Goal: Task Accomplishment & Management: Manage account settings

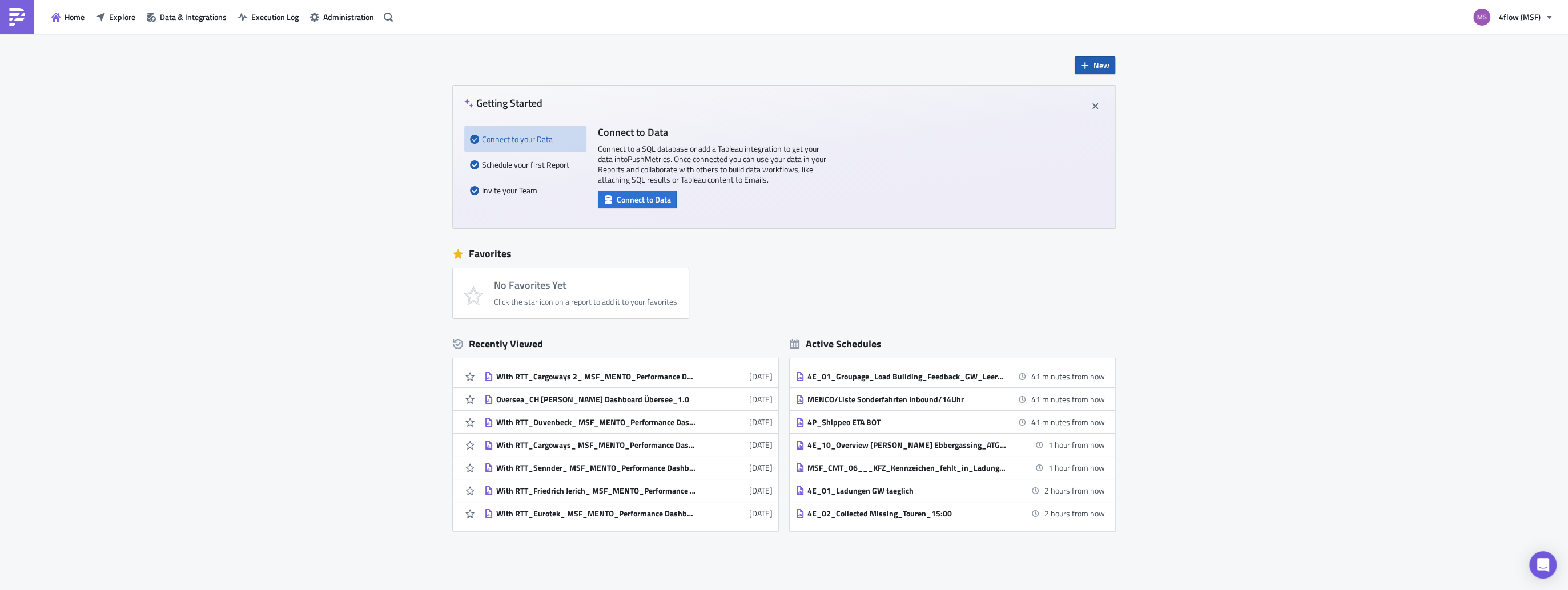
click at [1103, 68] on span "New" at bounding box center [1101, 65] width 16 height 12
click at [1095, 96] on div "Report" at bounding box center [1129, 95] width 76 height 12
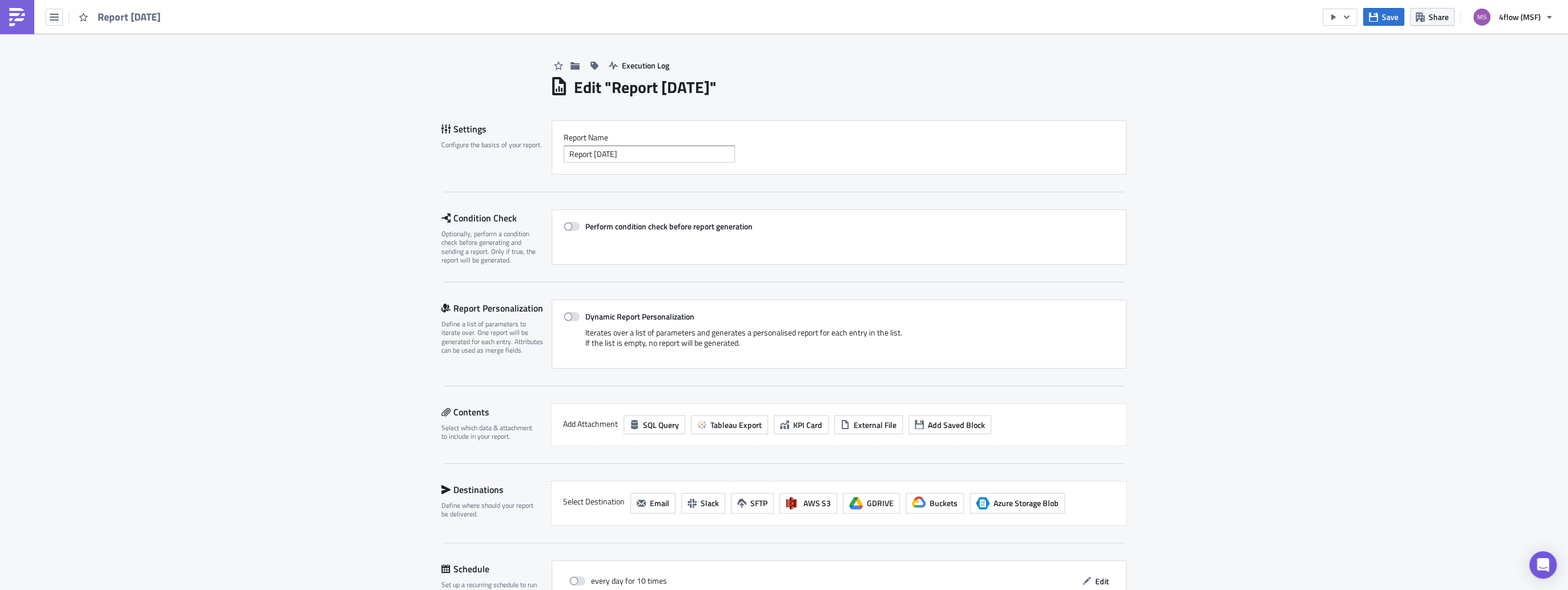
click at [643, 87] on h1 "Edit " Report 2025-09-17 "" at bounding box center [645, 87] width 143 height 20
click at [710, 87] on h1 "Edit " Report 2025-09-17 "" at bounding box center [645, 87] width 143 height 20
click at [648, 150] on input "Report 2025-09-17" at bounding box center [649, 155] width 171 height 17
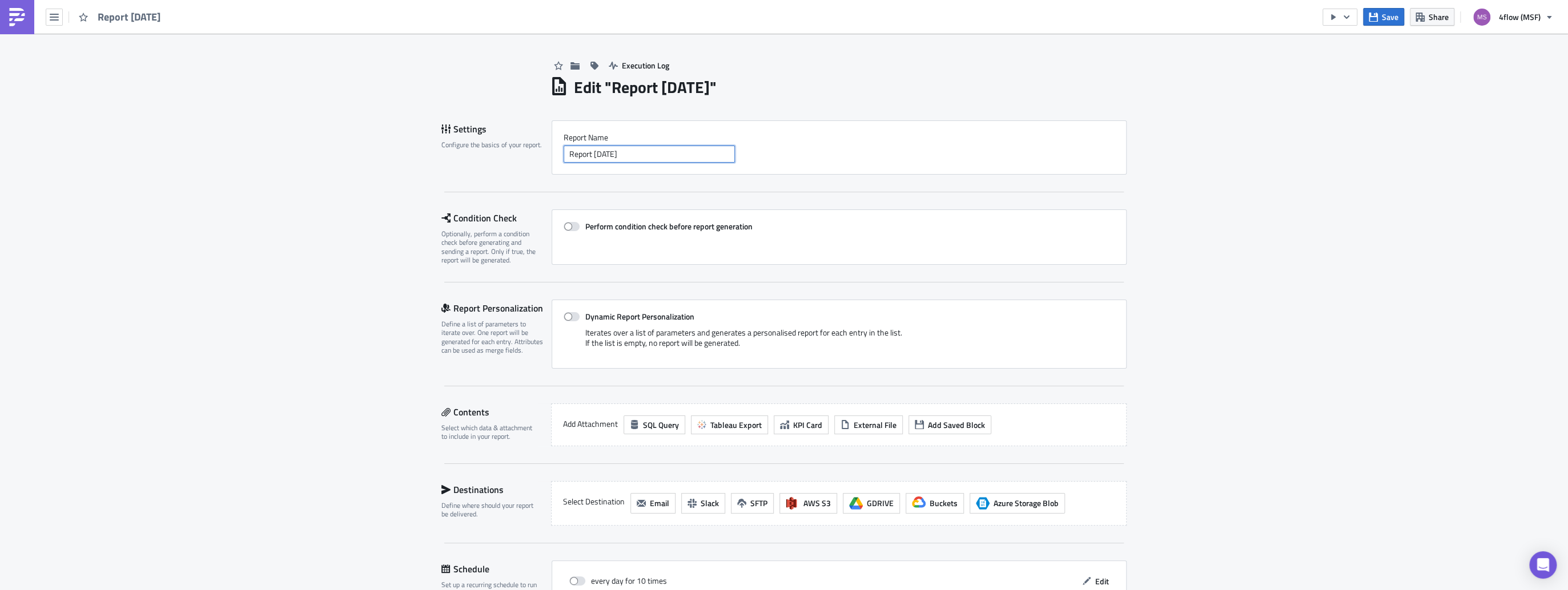
drag, startPoint x: 645, startPoint y: 154, endPoint x: 543, endPoint y: 146, distance: 102.3
click at [543, 147] on div "Settings Configure the basics of your report. Report Nam﻿e Report 2025-09-17" at bounding box center [784, 148] width 685 height 54
click at [630, 149] on input "text" at bounding box center [649, 155] width 171 height 17
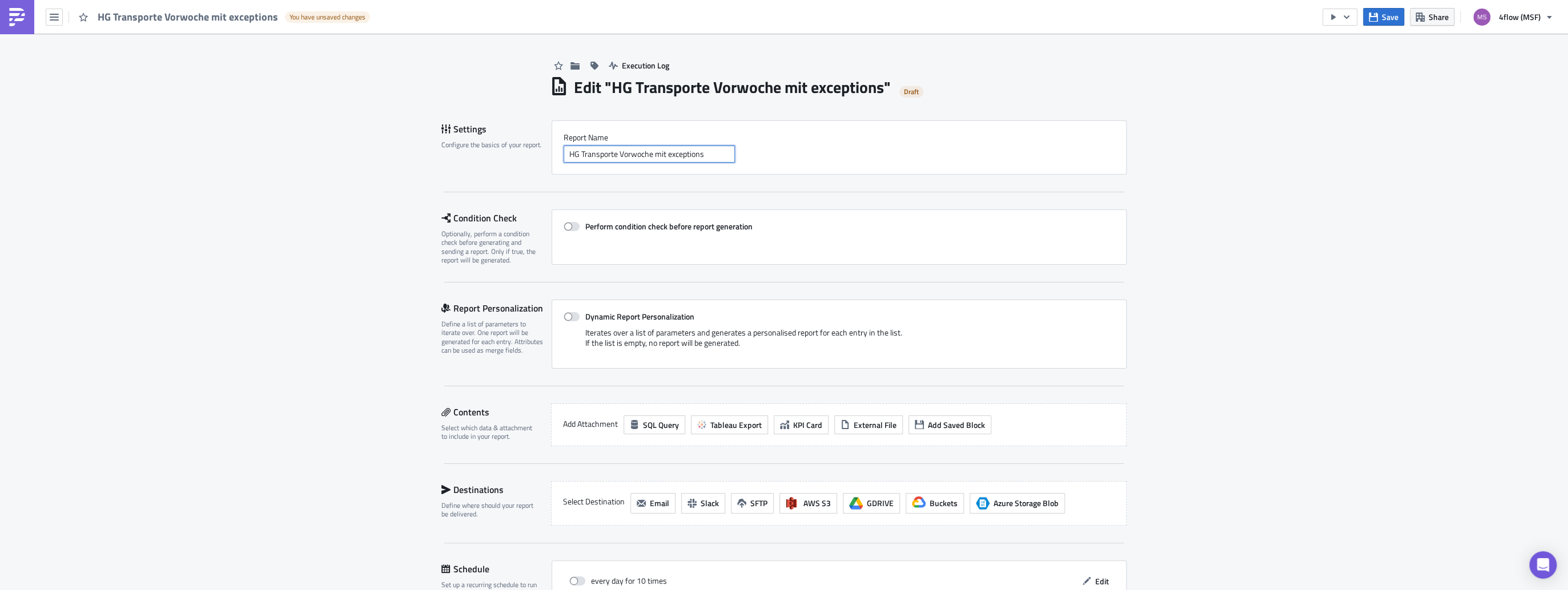
click at [654, 152] on input "HG Transporte Vorwoche mit exceptions" at bounding box center [649, 155] width 171 height 17
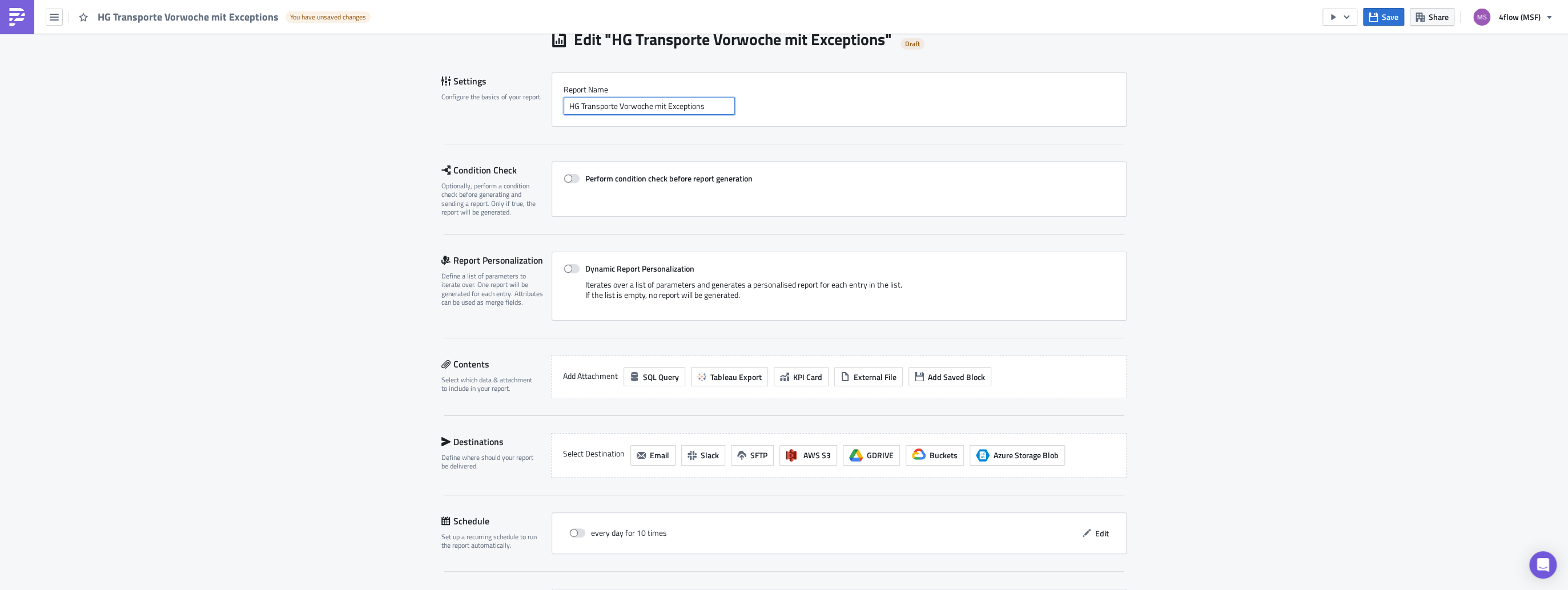
scroll to position [143, 0]
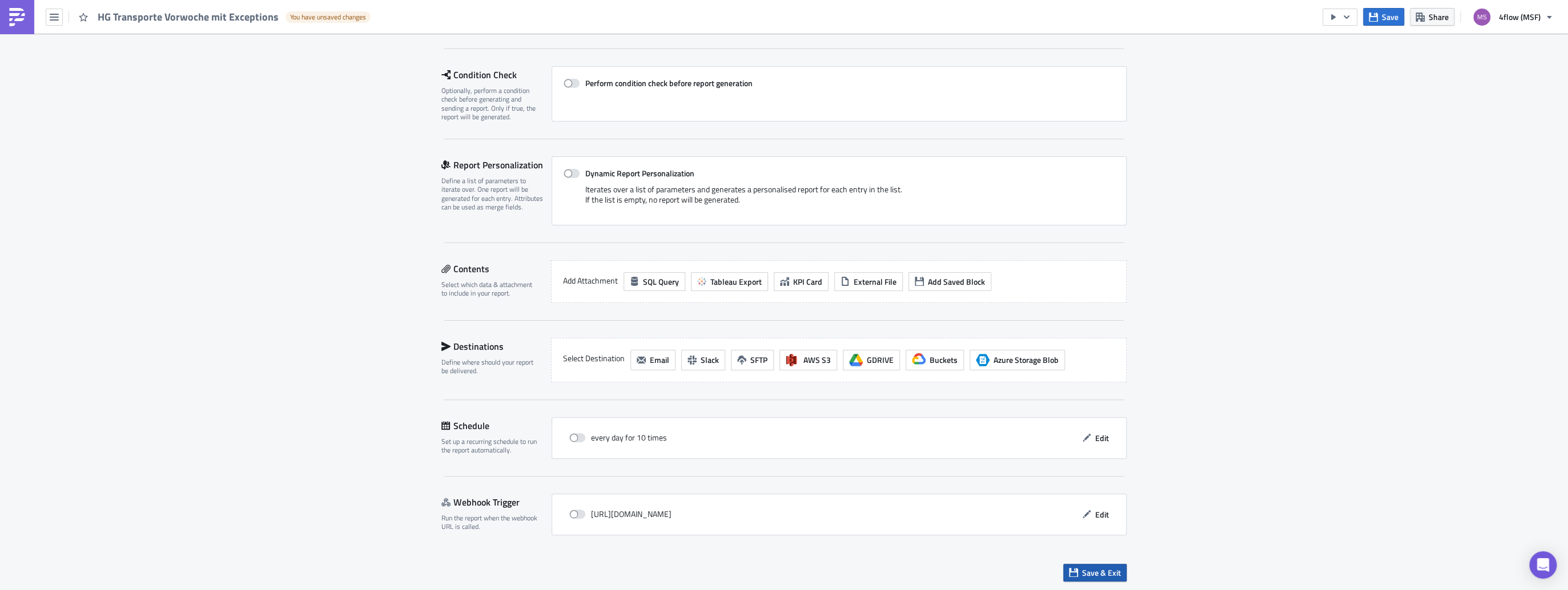
type input "HG Transporte Vorwoche mit Exceptions"
click at [1094, 572] on span "Save & Exit" at bounding box center [1101, 573] width 39 height 12
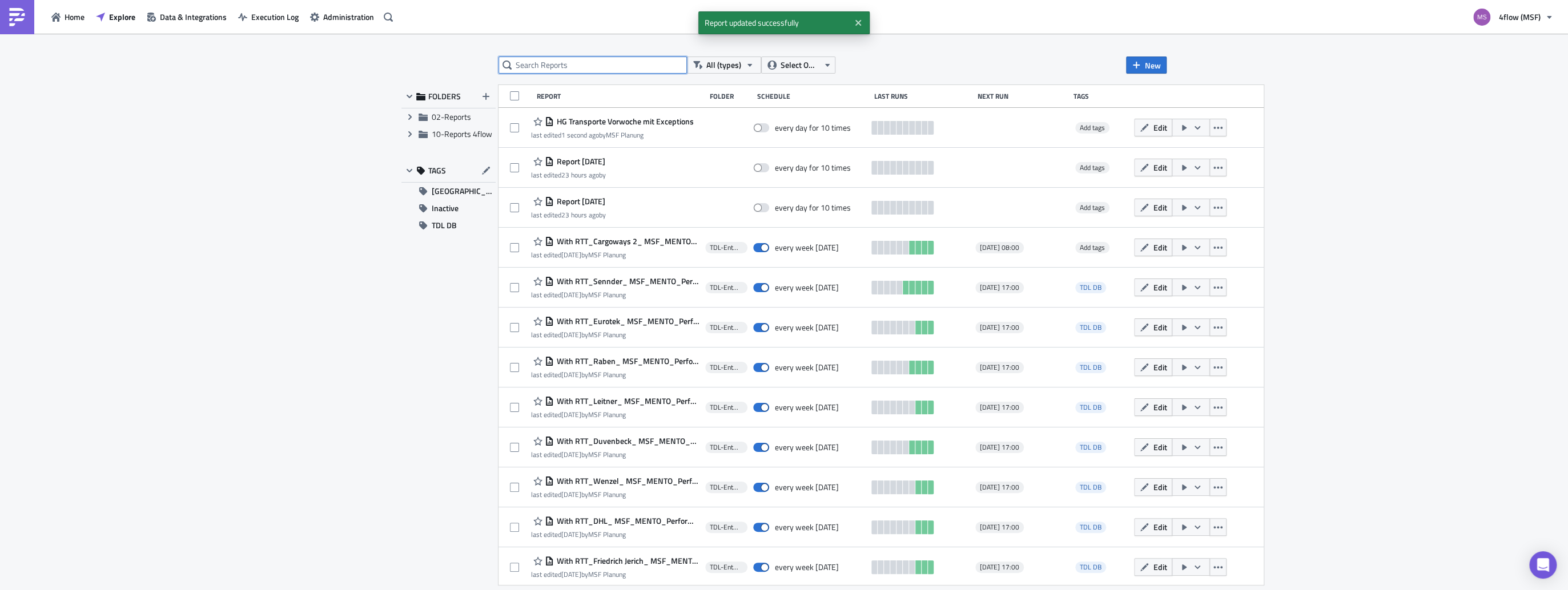
click at [593, 66] on input "text" at bounding box center [592, 65] width 189 height 17
type input "vorwoche"
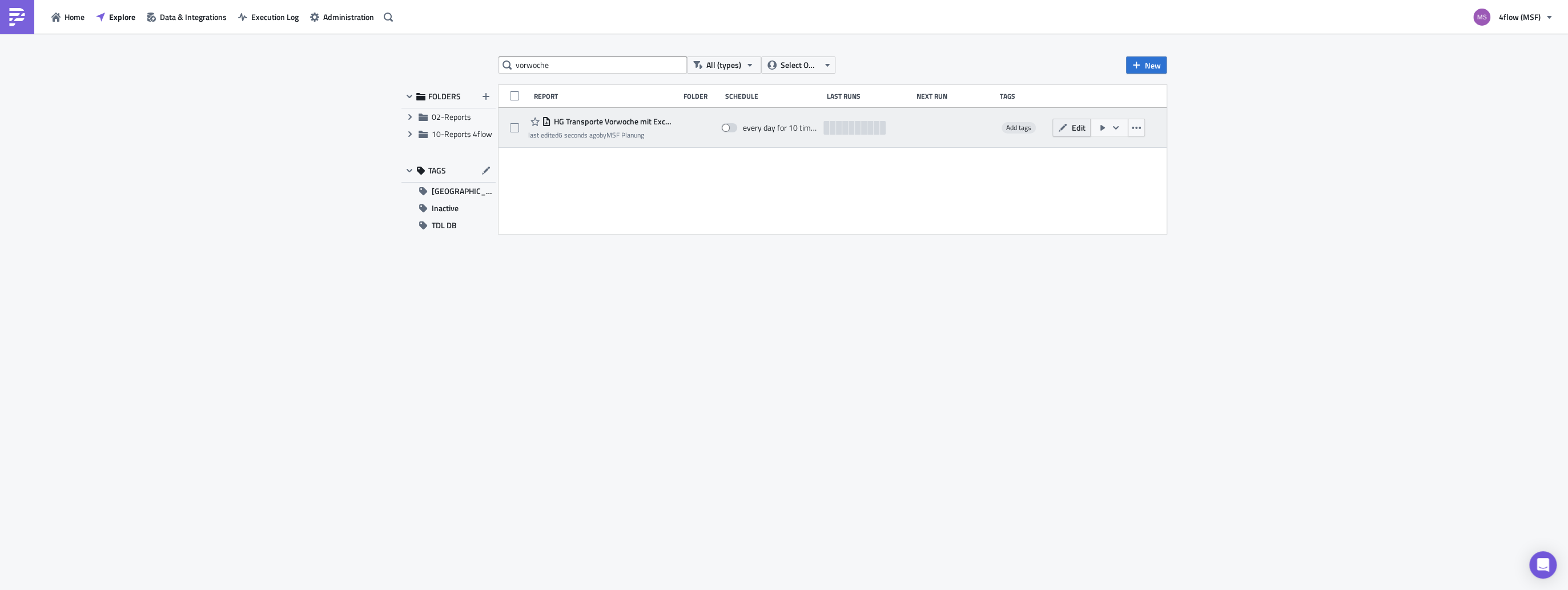
click at [1071, 127] on span "Edit" at bounding box center [1078, 127] width 14 height 12
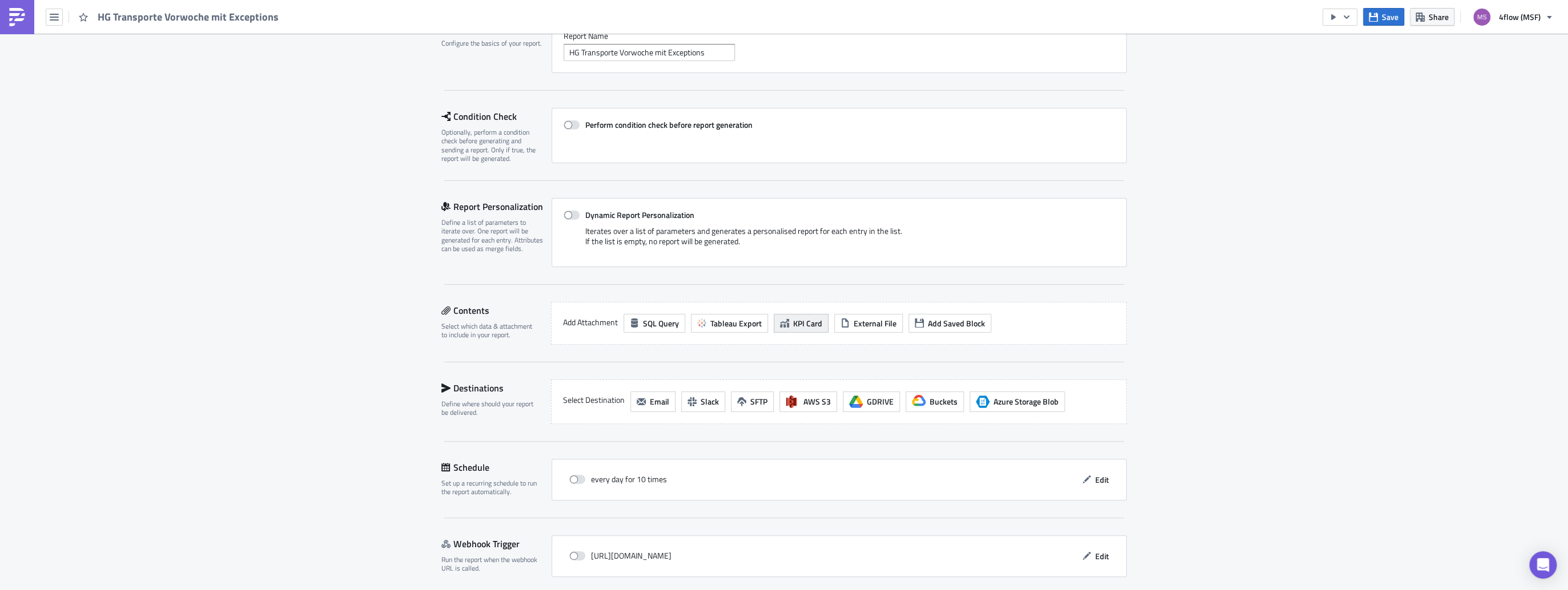
scroll to position [143, 0]
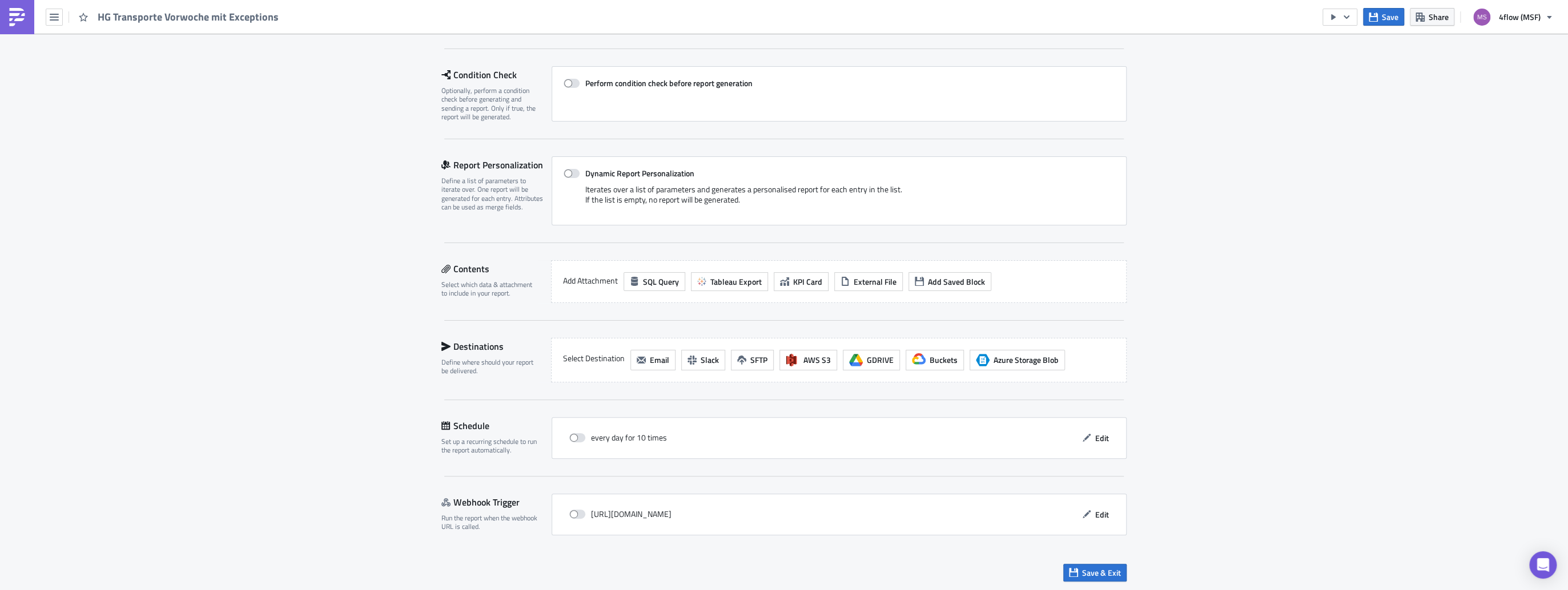
click at [646, 439] on div "every day for 10 times" at bounding box center [618, 437] width 97 height 17
click at [1106, 441] on button "Edit" at bounding box center [1094, 437] width 38 height 17
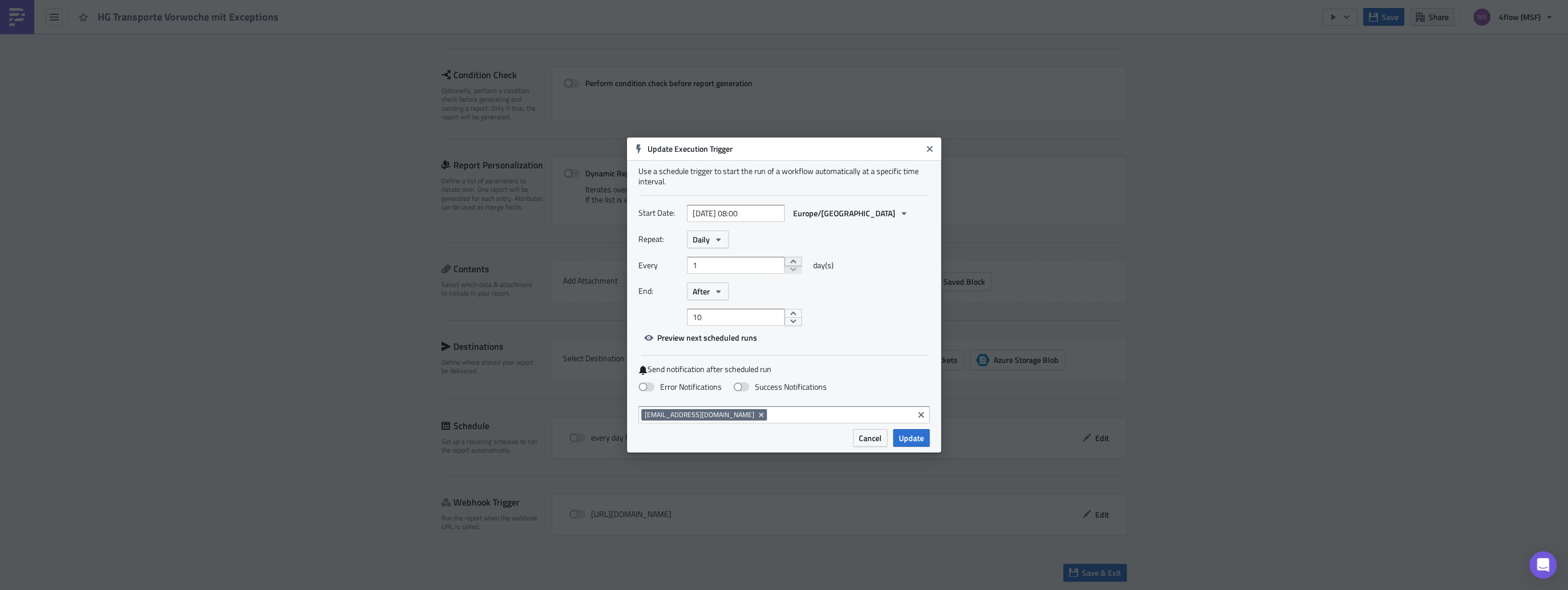
type input "2"
click at [787, 260] on button "increment" at bounding box center [794, 260] width 18 height 9
click at [709, 296] on span "After" at bounding box center [701, 291] width 18 height 12
click at [706, 343] on div "On date" at bounding box center [740, 346] width 94 height 12
click at [728, 295] on icon "button" at bounding box center [728, 291] width 9 height 9
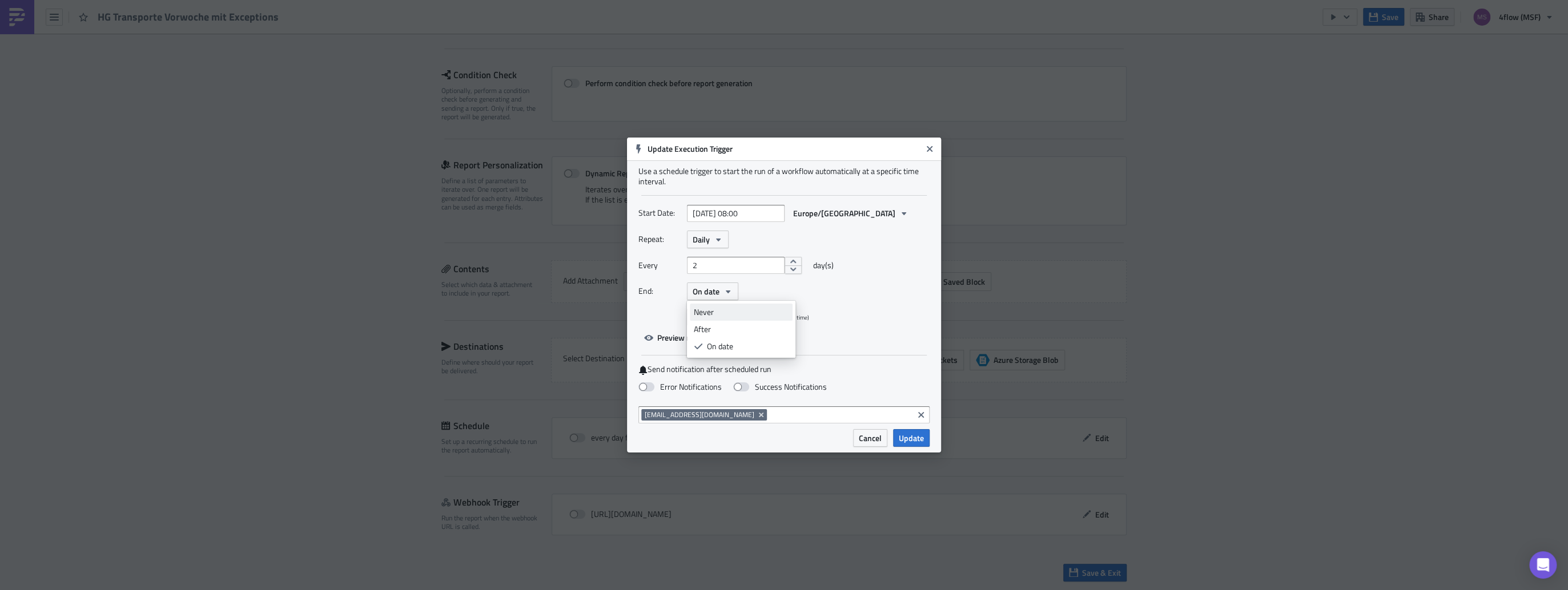
click at [711, 313] on div "Never" at bounding box center [740, 312] width 94 height 12
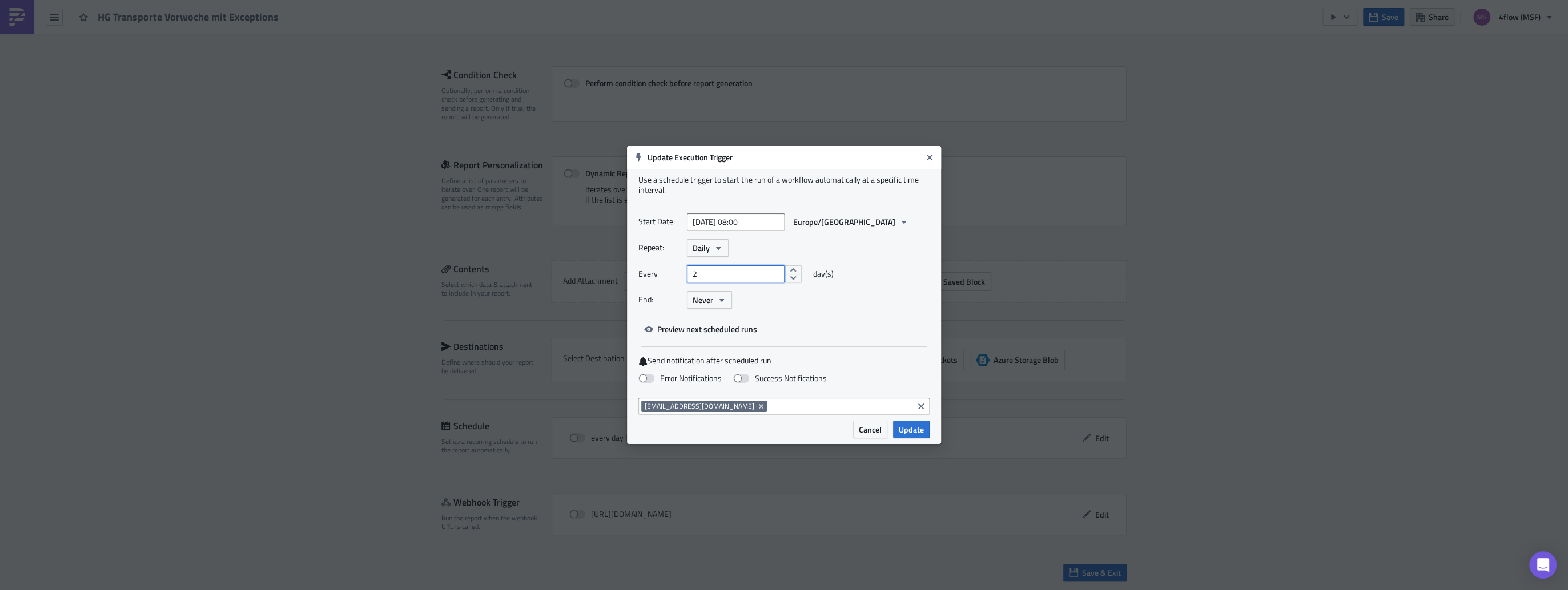
click at [751, 277] on input "2" at bounding box center [735, 274] width 97 height 17
click at [715, 248] on icon "button" at bounding box center [718, 248] width 9 height 9
click at [717, 297] on div "Weekly" at bounding box center [740, 303] width 94 height 12
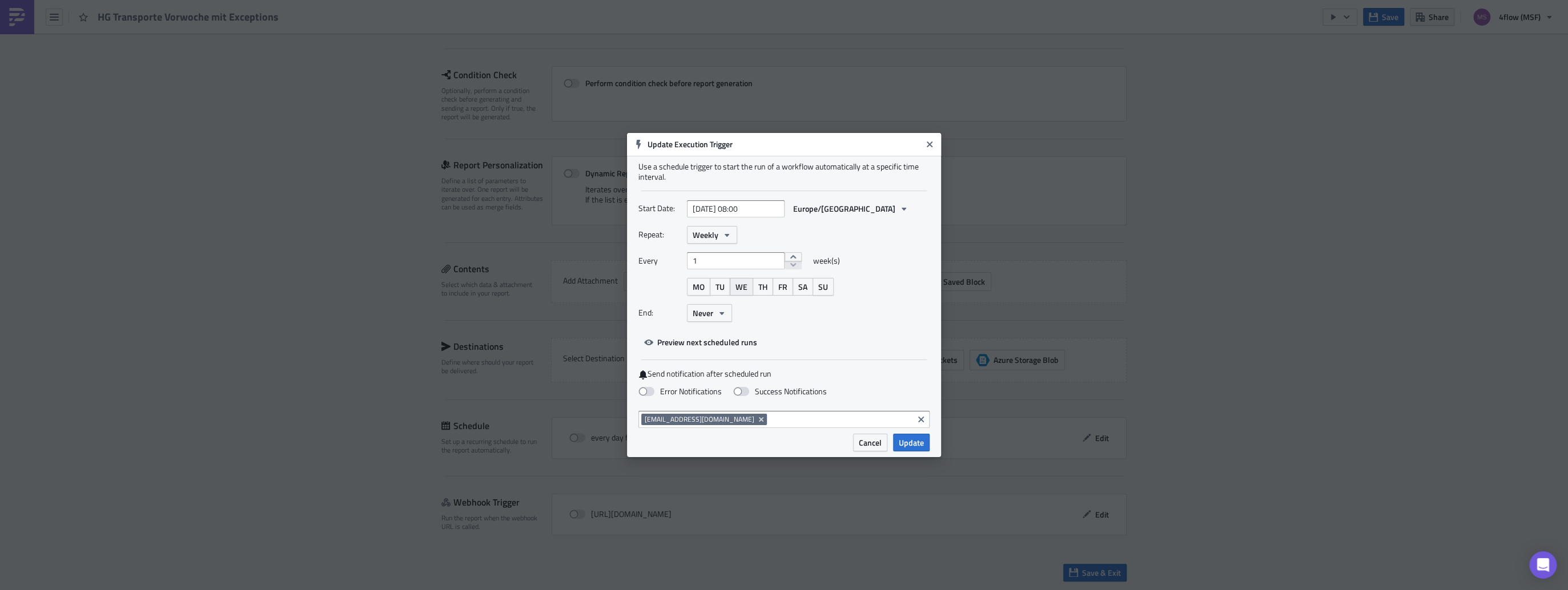
click at [740, 290] on span "WE" at bounding box center [741, 287] width 12 height 12
select select "8"
select select "2025"
click at [746, 208] on input "2025-09-17 08:00" at bounding box center [735, 209] width 97 height 17
type input "[DATE] 15:00"
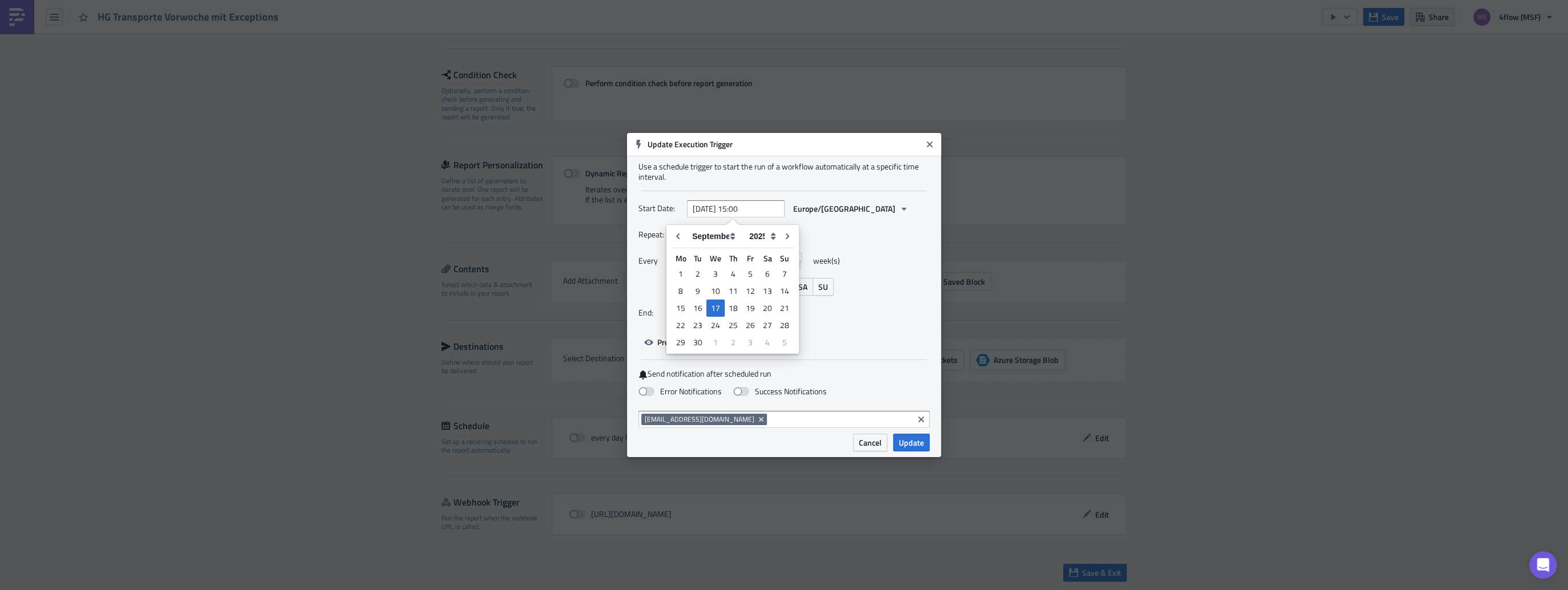
click at [869, 284] on div "MO TU WE TH FR SA SU" at bounding box center [807, 287] width 242 height 17
click at [905, 445] on span "Update" at bounding box center [911, 442] width 25 height 12
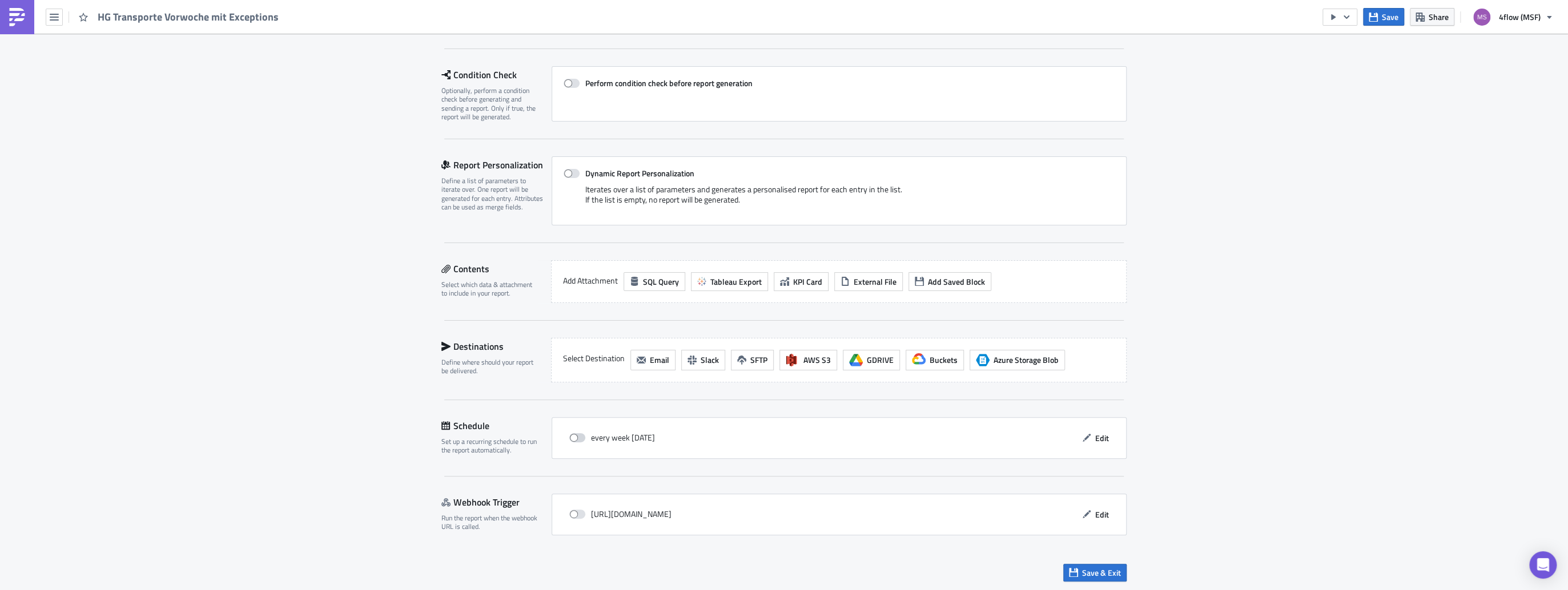
click at [578, 437] on span at bounding box center [577, 437] width 16 height 9
click at [578, 437] on input "checkbox" at bounding box center [576, 438] width 8 height 8
checkbox input "true"
click at [639, 362] on icon "button" at bounding box center [640, 360] width 9 height 7
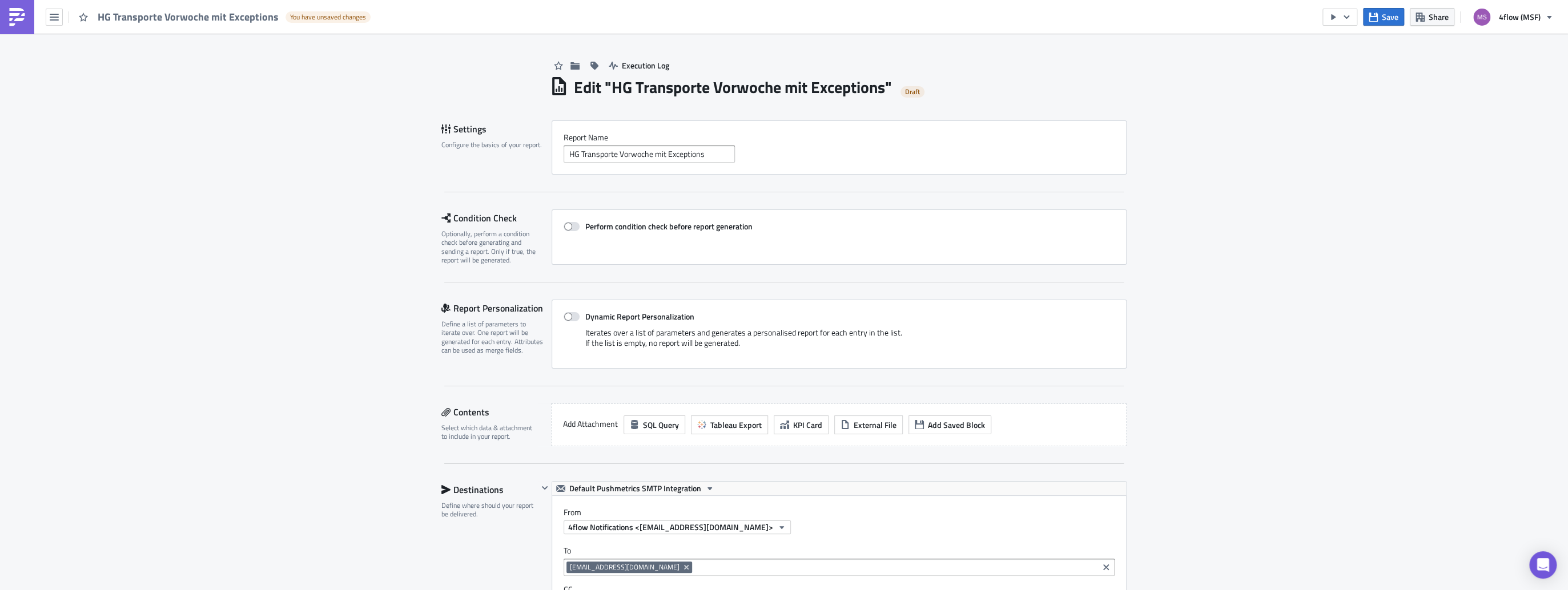
scroll to position [0, 0]
click at [717, 153] on input "HG Transporte Vorwoche mit Exceptions" at bounding box center [649, 155] width 171 height 17
drag, startPoint x: 715, startPoint y: 154, endPoint x: 535, endPoint y: 130, distance: 181.6
click at [535, 130] on div "Settings Configure the basics of your report. Report Nam﻿e HG Transporte Vorwoc…" at bounding box center [784, 148] width 685 height 54
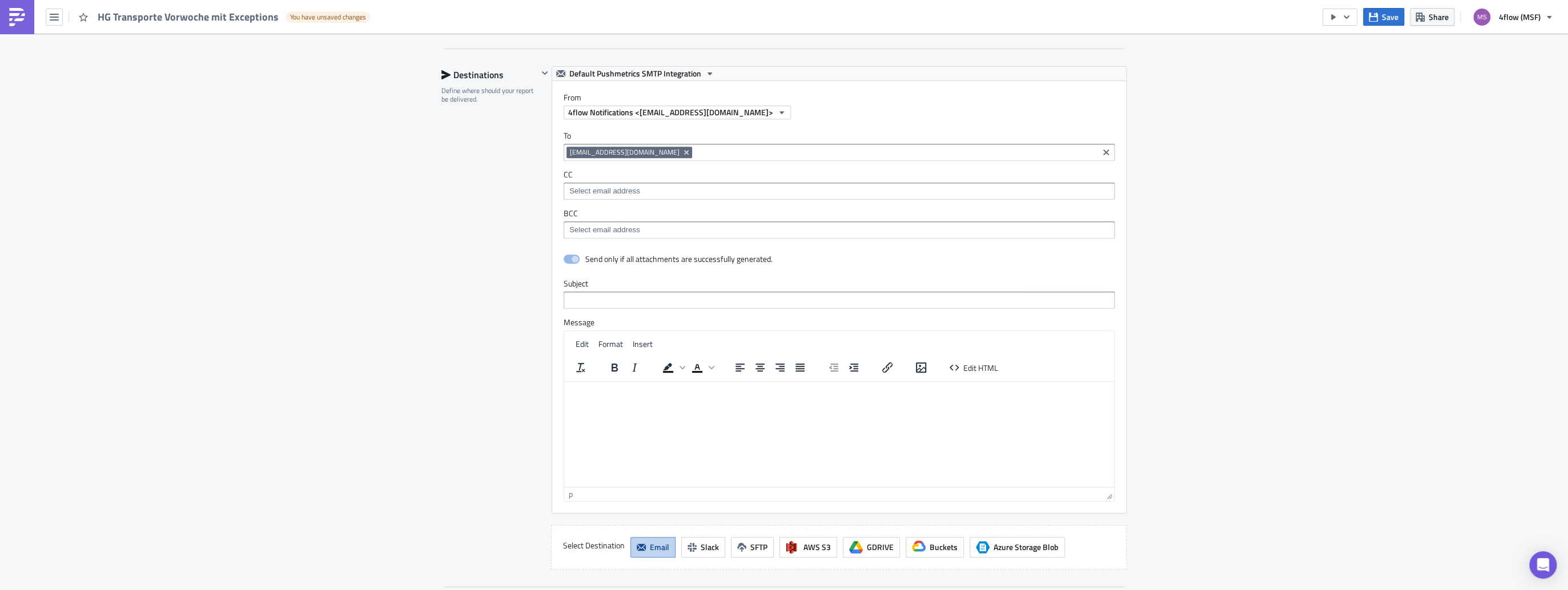
scroll to position [503, 0]
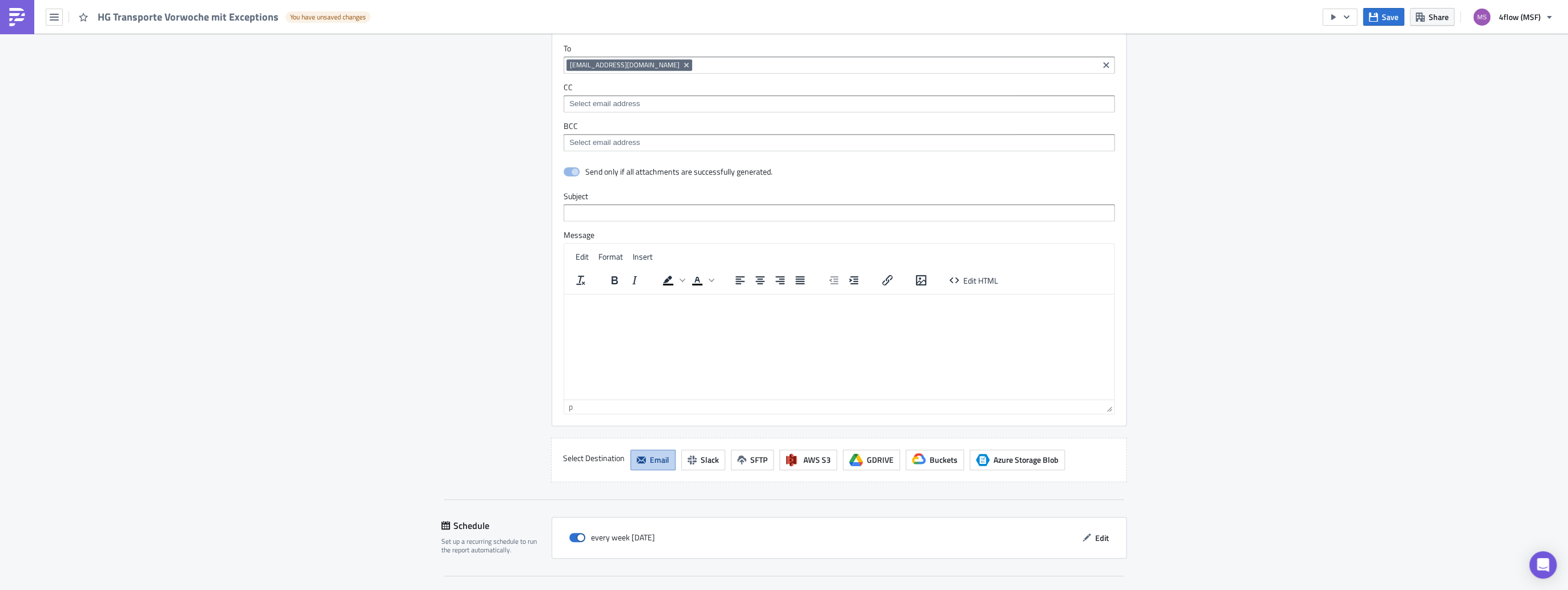
click at [589, 312] on html at bounding box center [838, 302] width 550 height 18
click at [677, 301] on p "Sehr geehrter Herr Poschgan," at bounding box center [839, 302] width 541 height 9
click at [887, 330] on p "anbei erhalten Sie den aktuellen Bericht zu HG Transporte (Vorwoche mit Excepti…" at bounding box center [839, 328] width 541 height 9
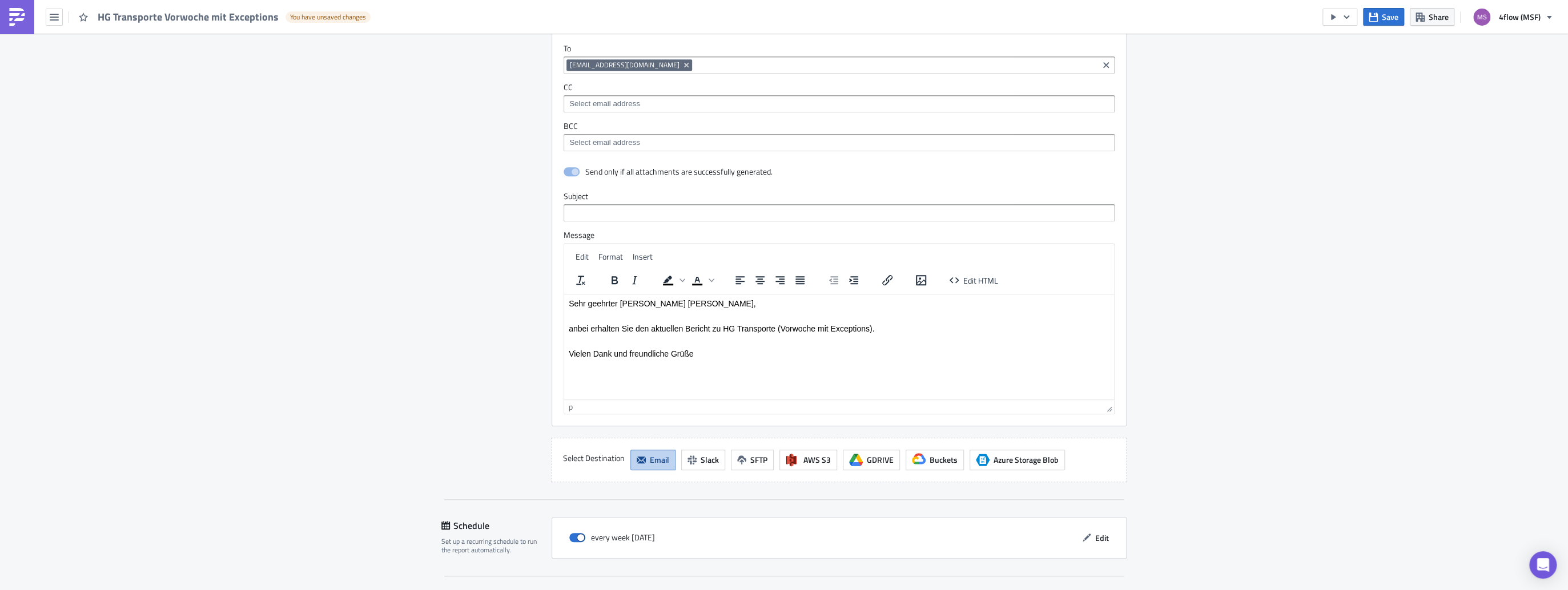
click at [573, 363] on html "Sehr geehrter Herr Poschgan, anbei erhalten Sie den aktuellen Bericht zu HG Tra…" at bounding box center [838, 328] width 550 height 68
click at [695, 354] on p "Vielen Dank und freundliche Grüße" at bounding box center [839, 353] width 541 height 9
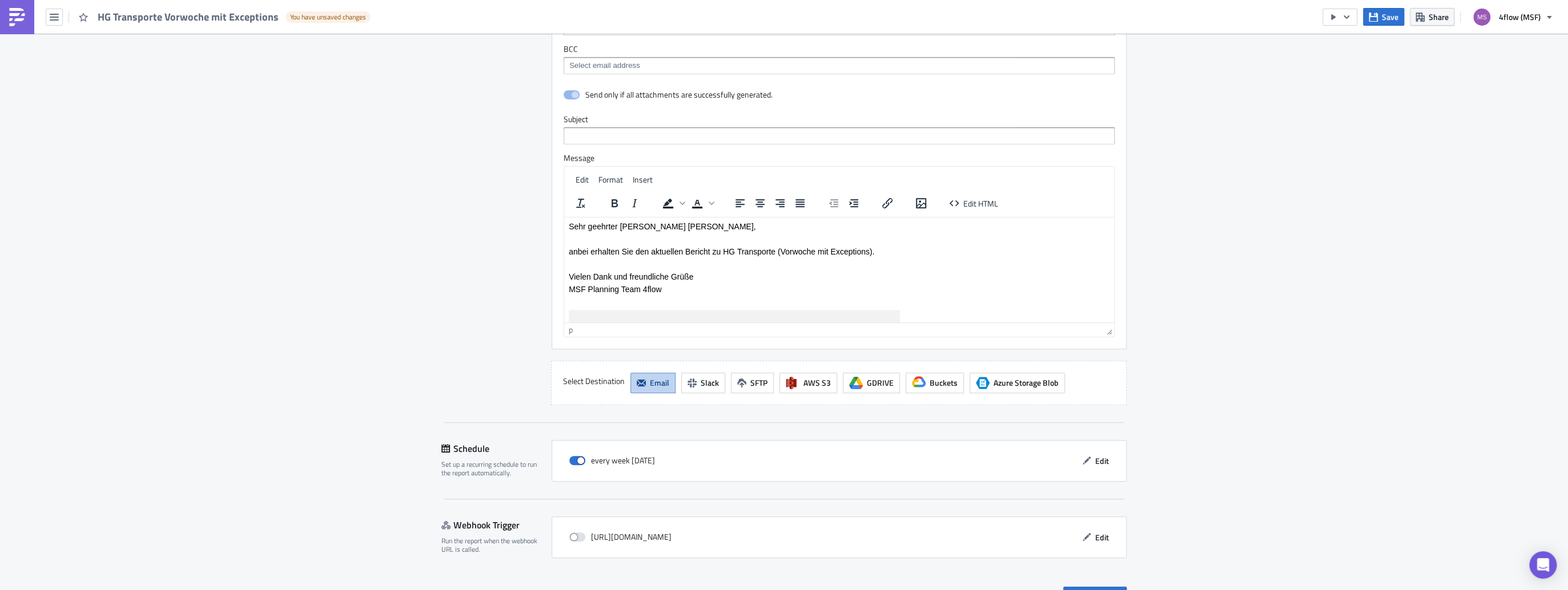
scroll to position [602, 0]
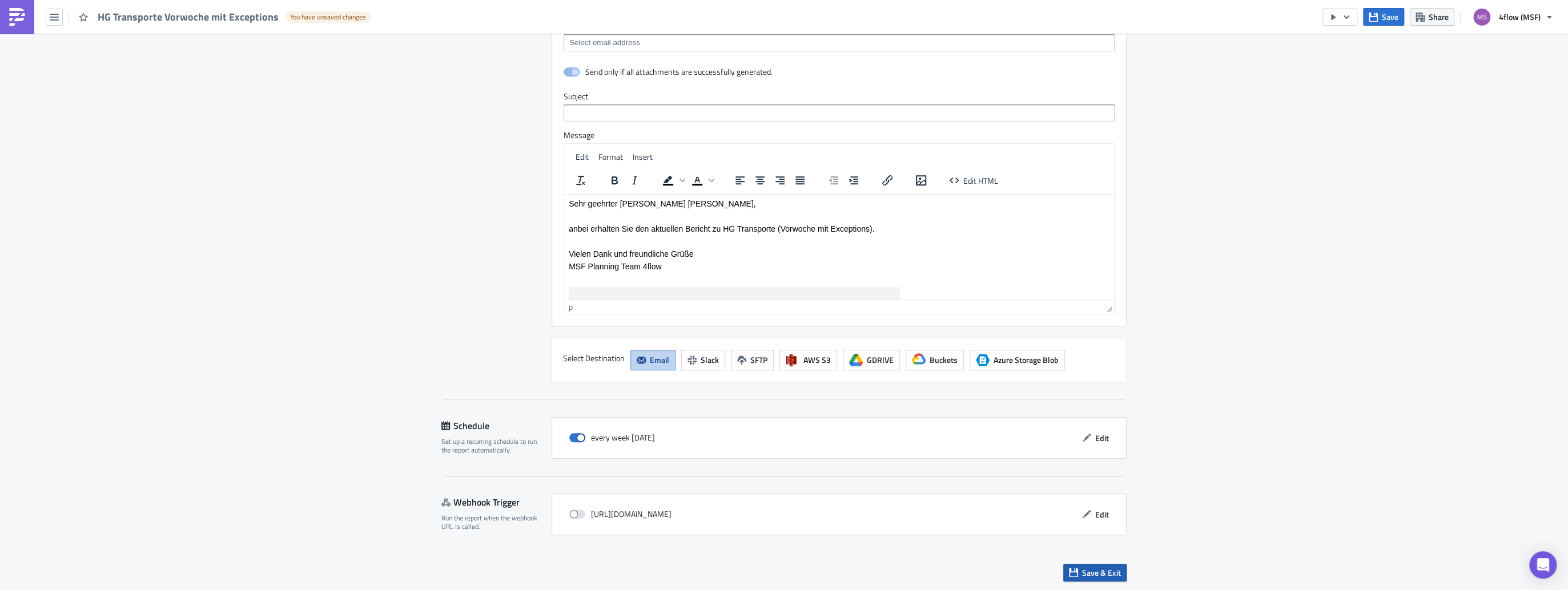
click at [1092, 572] on span "Save & Exit" at bounding box center [1101, 573] width 39 height 12
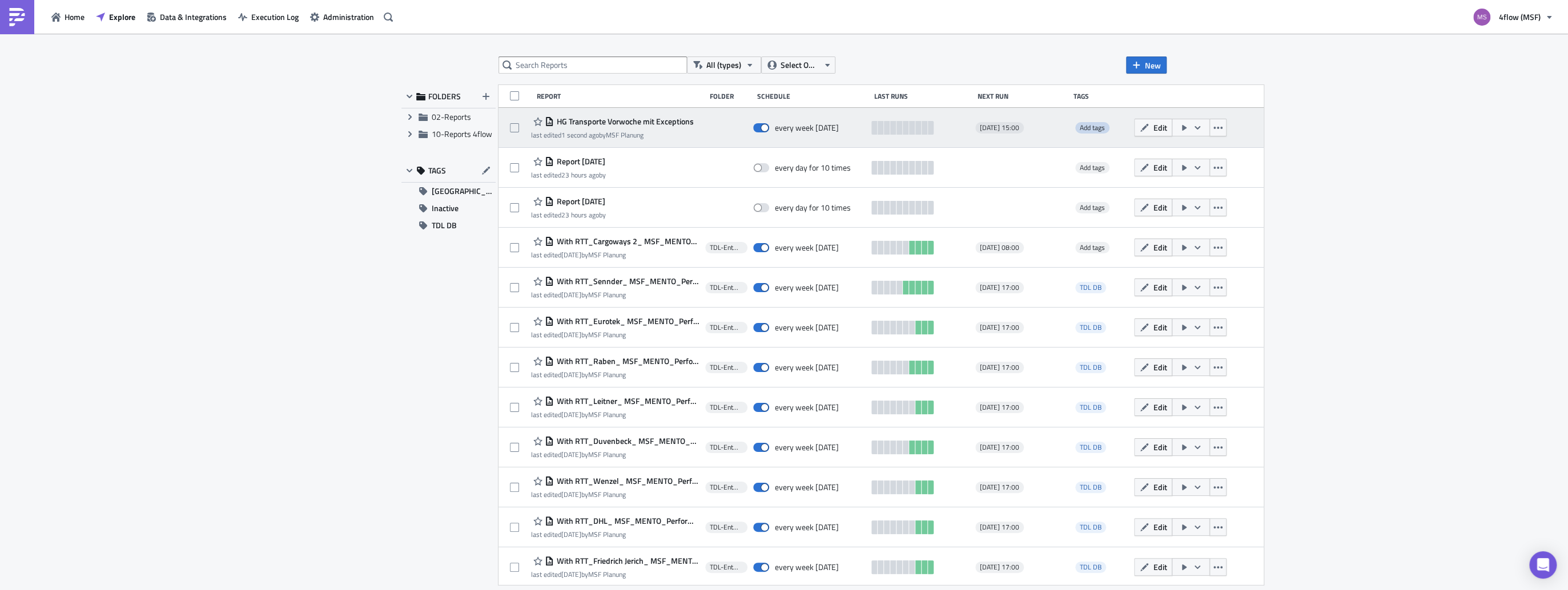
click at [1087, 129] on span "Add tags" at bounding box center [1092, 127] width 25 height 11
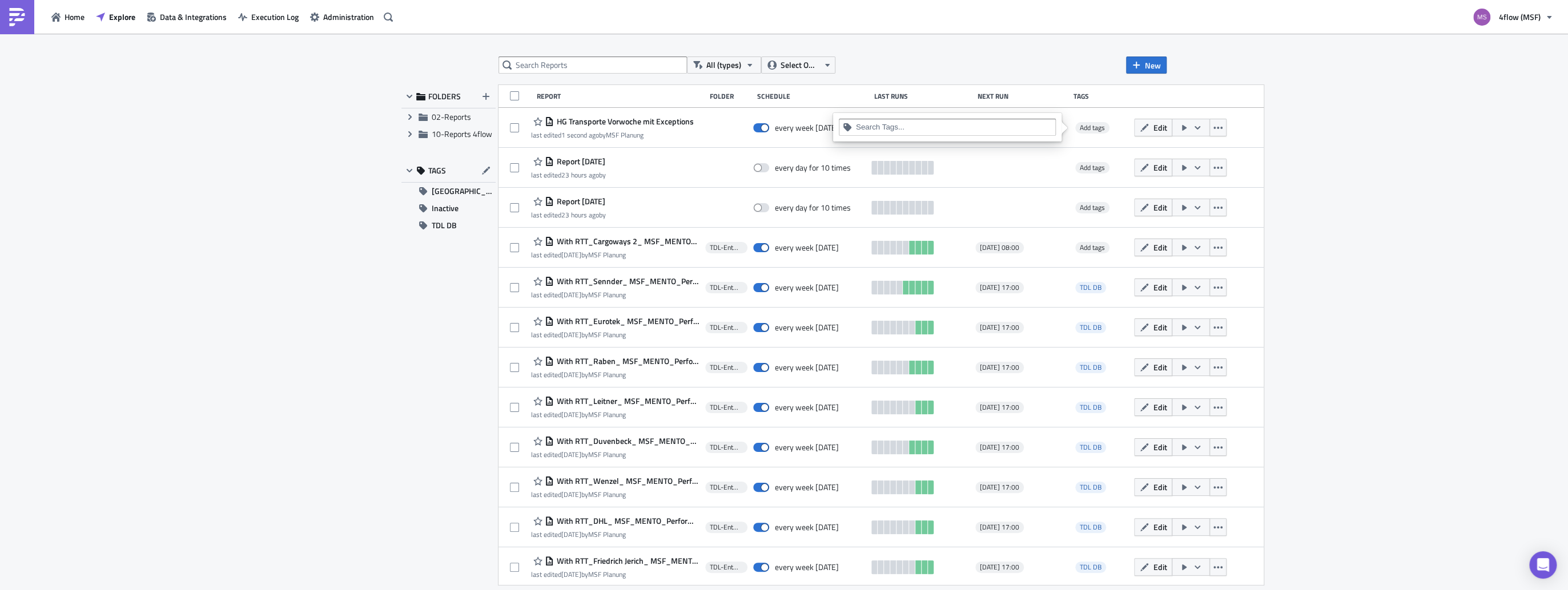
click at [997, 125] on input at bounding box center [953, 127] width 196 height 12
click at [1053, 95] on div "Next Run" at bounding box center [1022, 96] width 90 height 9
click at [460, 224] on button "TDL DB" at bounding box center [448, 226] width 94 height 17
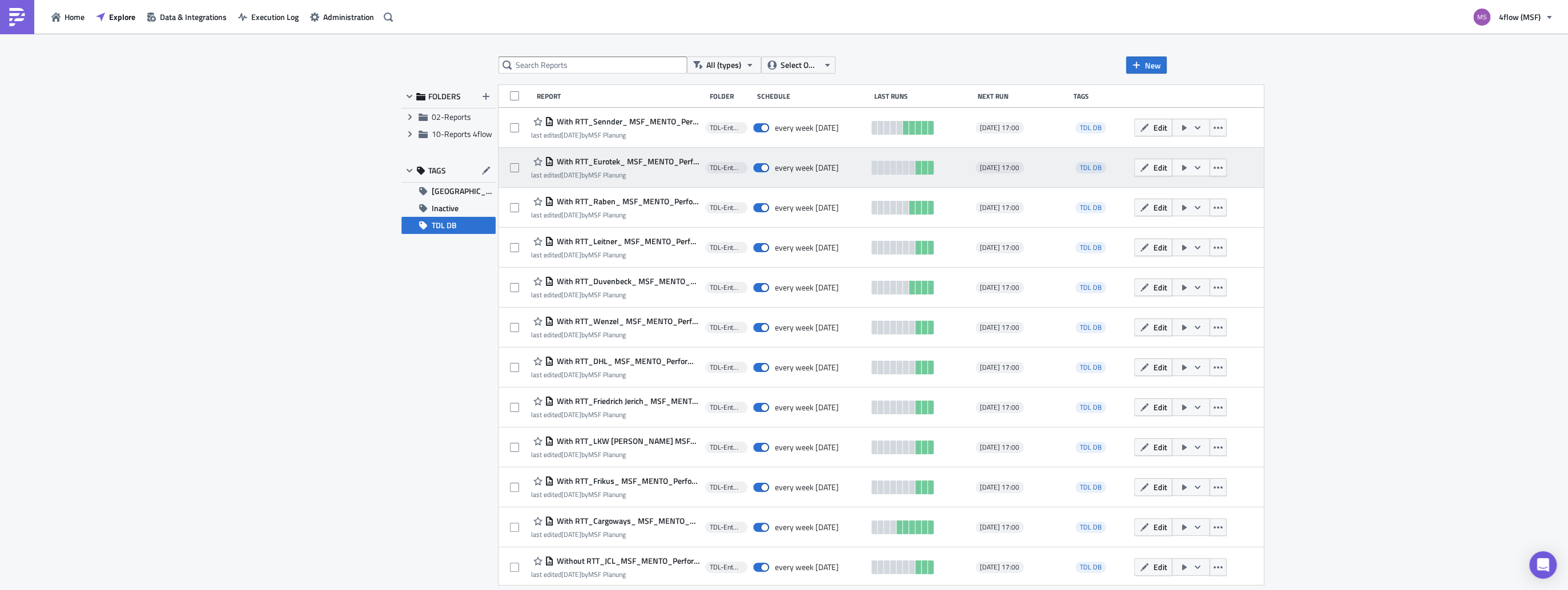
click at [596, 163] on span "With RTT_Eurotek_ MSF_MENTO_Performance Dashboard Carrier_1.1" at bounding box center [626, 161] width 146 height 11
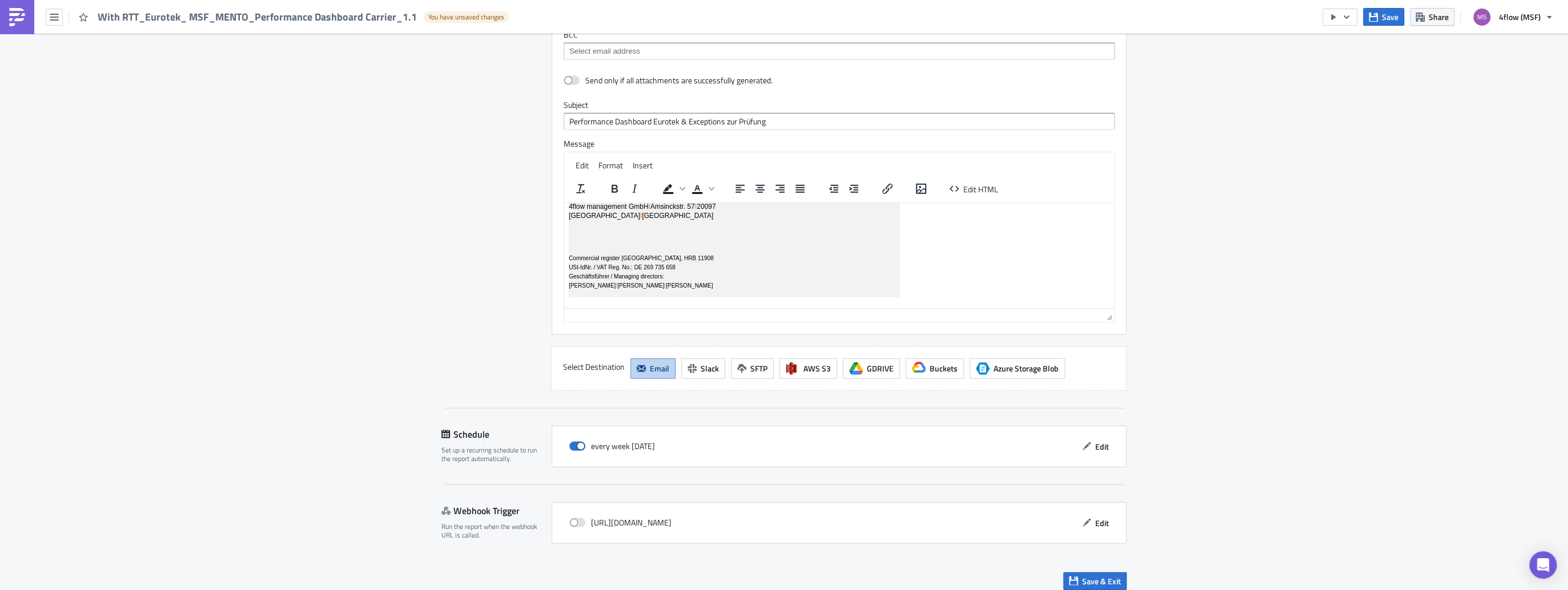
scroll to position [454, 0]
click at [799, 297] on p "Rich Text Area. Press ALT-0 for help." at bounding box center [839, 301] width 541 height 9
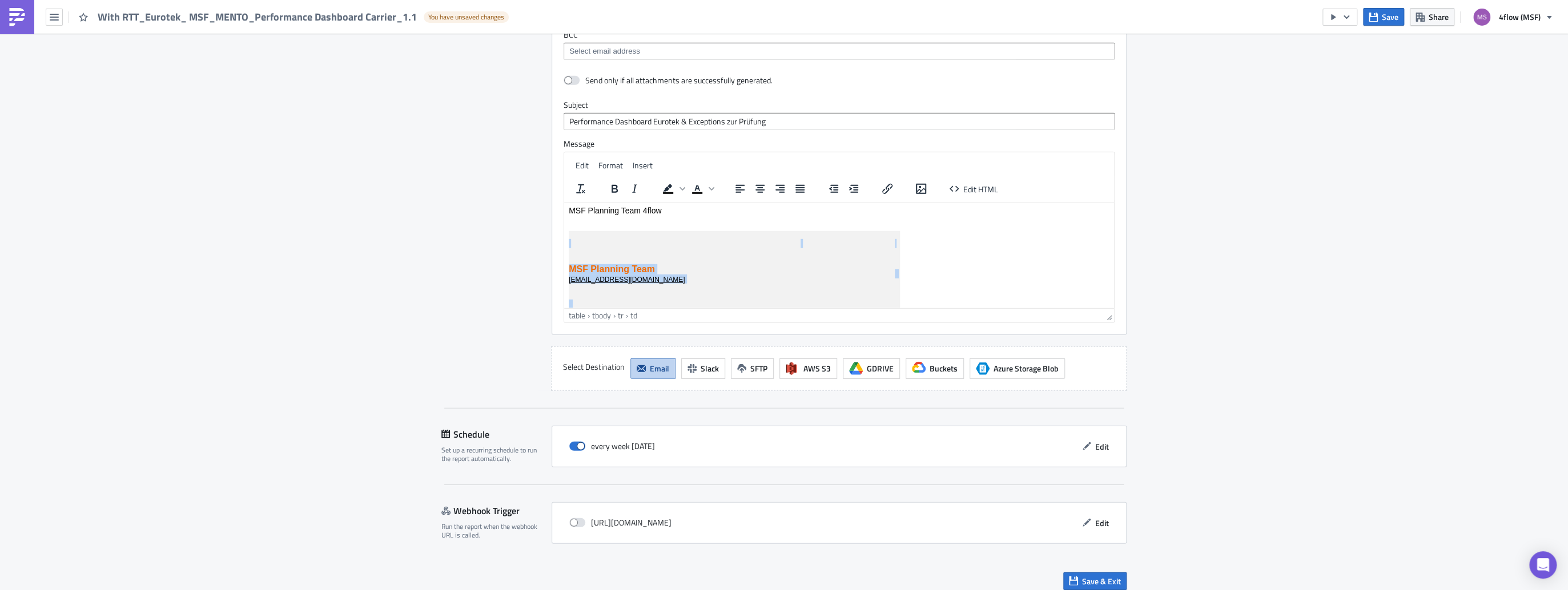
scroll to position [269, 0]
drag, startPoint x: 799, startPoint y: 294, endPoint x: 562, endPoint y: 218, distance: 248.9
click at [564, 218] on html "Liebes Eurotek Team, anbei finden Sie das aktuelle Performance Dashboard für Ma…" at bounding box center [838, 214] width 550 height 563
copy body "MSF Planning Team 4flow MSF Planning Team [EMAIL_ADDRESS][DOMAIN_NAME] [DOMAIN_…"
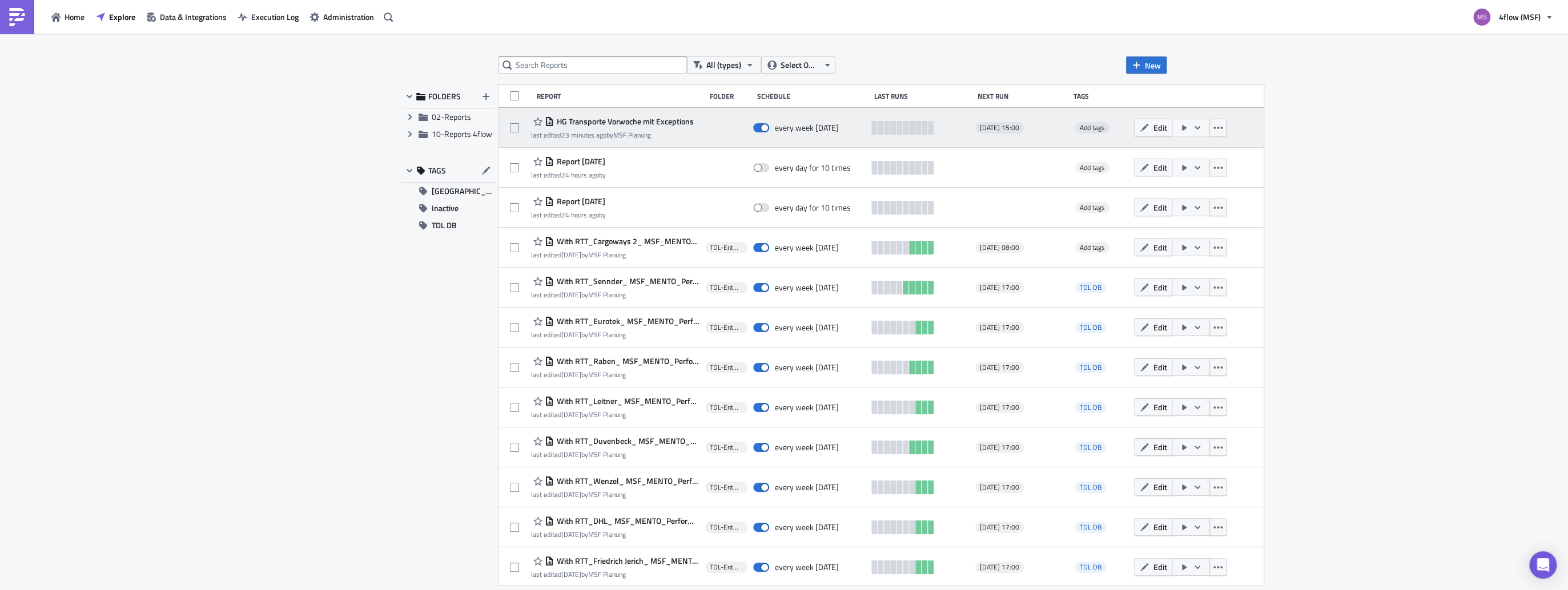
click at [657, 123] on span "HG Transporte Vorwoche mit Exceptions" at bounding box center [624, 121] width 140 height 11
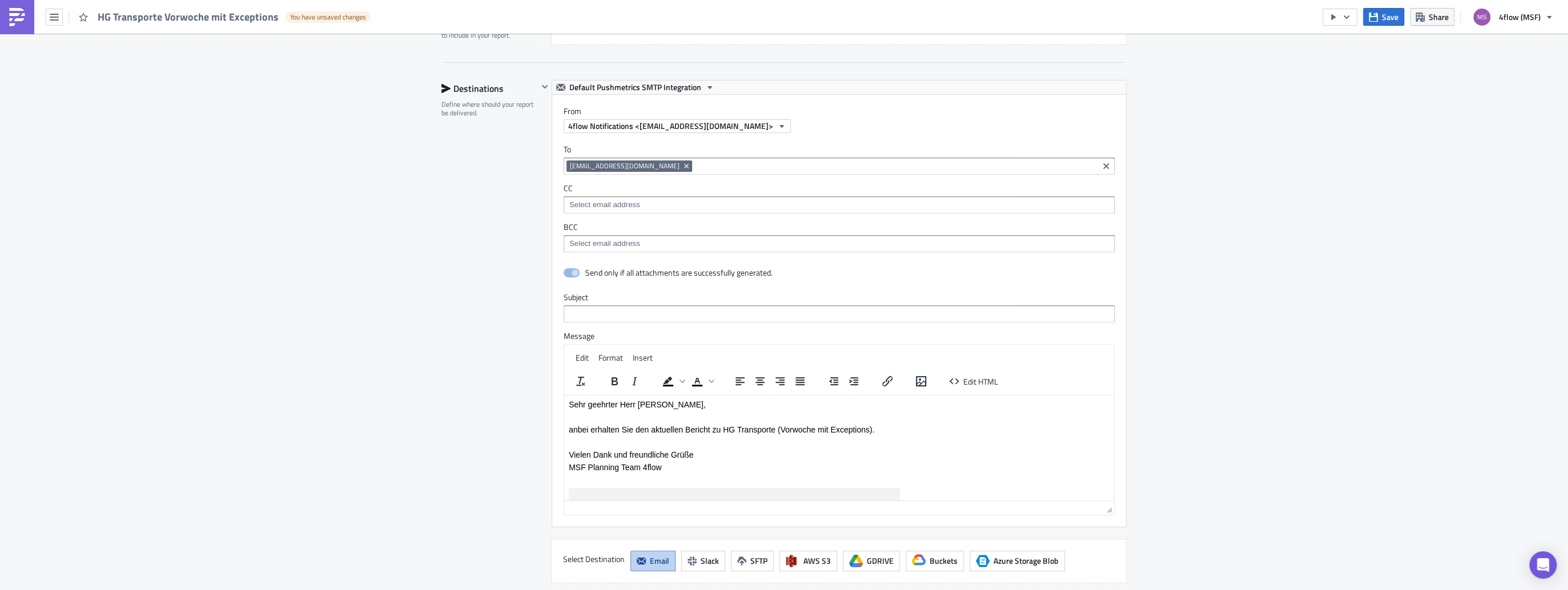
scroll to position [411, 0]
